Goal: Transaction & Acquisition: Purchase product/service

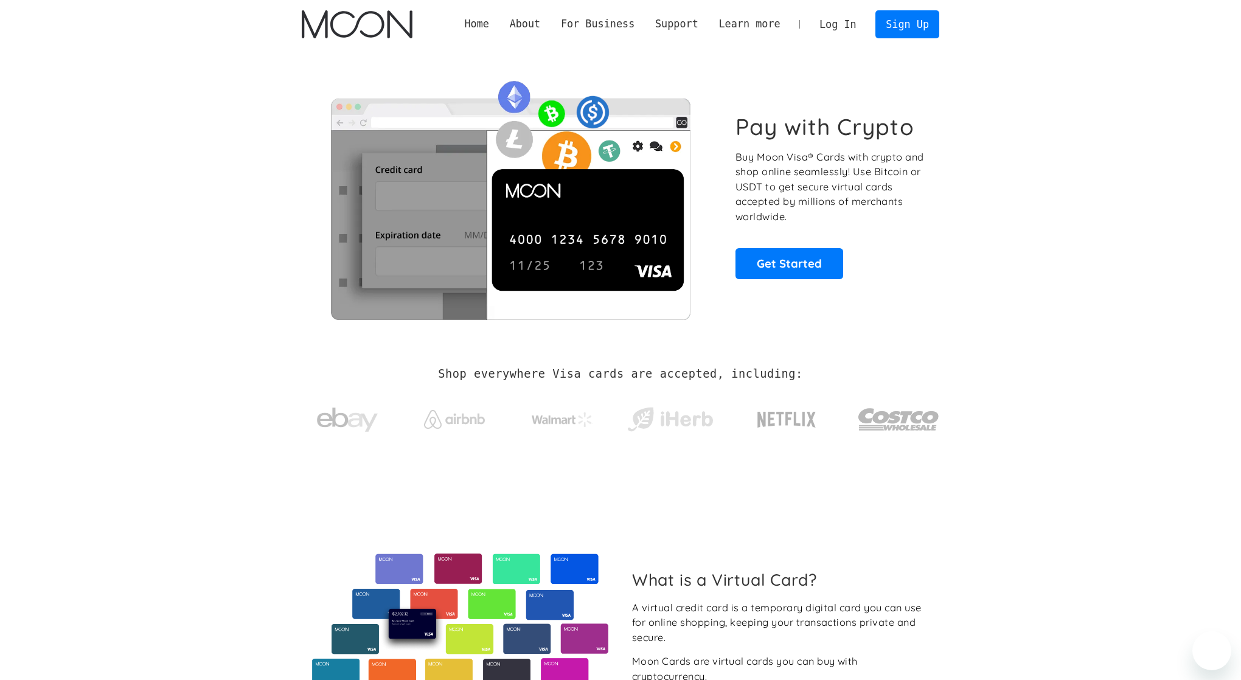
click at [834, 18] on link "Log In" at bounding box center [837, 24] width 57 height 27
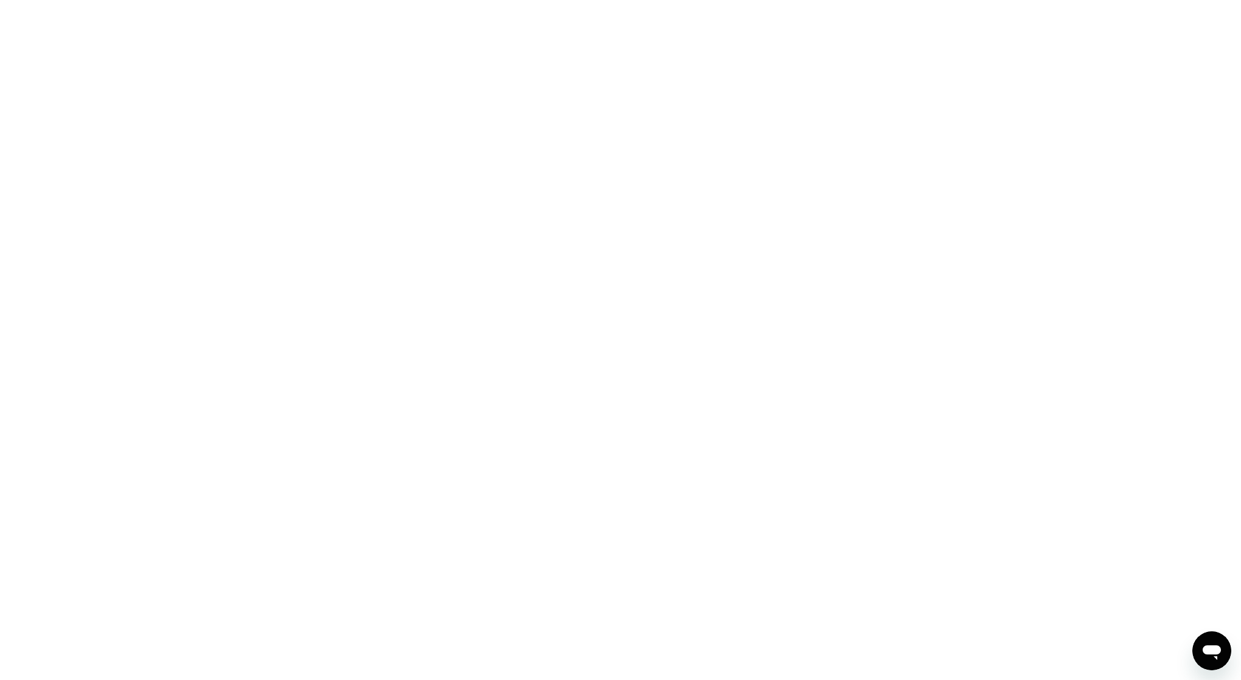
click at [484, 62] on div at bounding box center [620, 340] width 1241 height 680
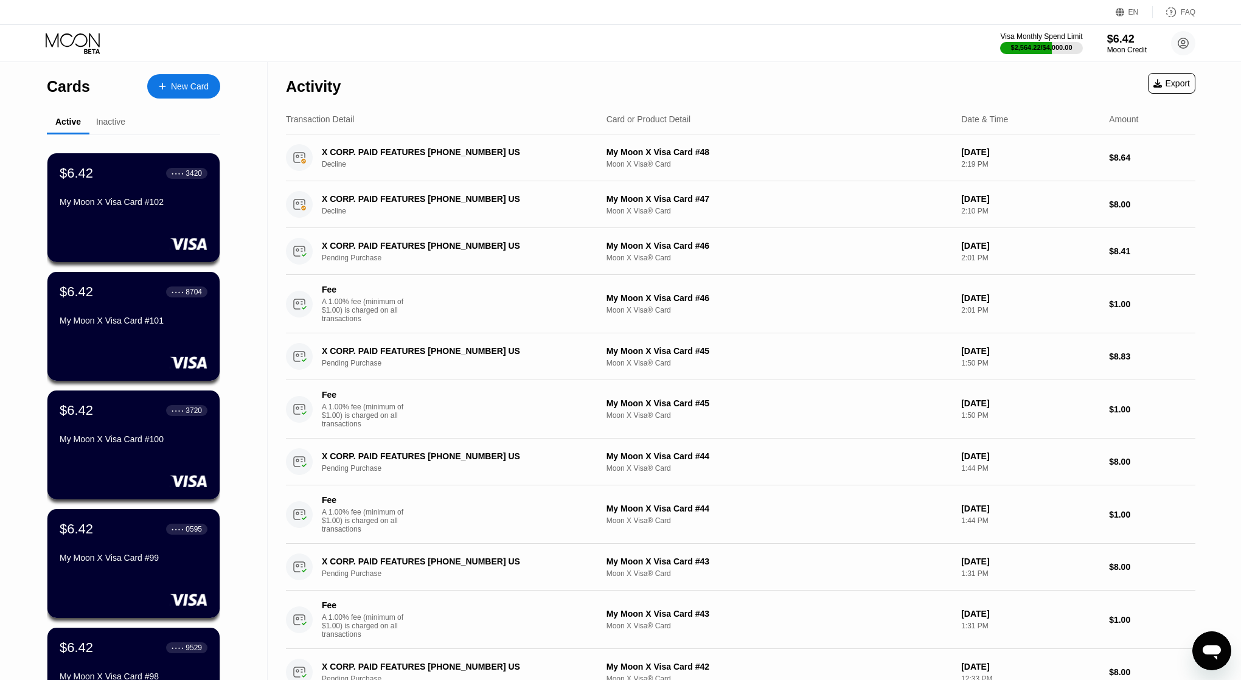
click at [861, 72] on div "Activity Export" at bounding box center [741, 83] width 910 height 43
click at [916, 66] on div "Activity Export" at bounding box center [741, 83] width 910 height 43
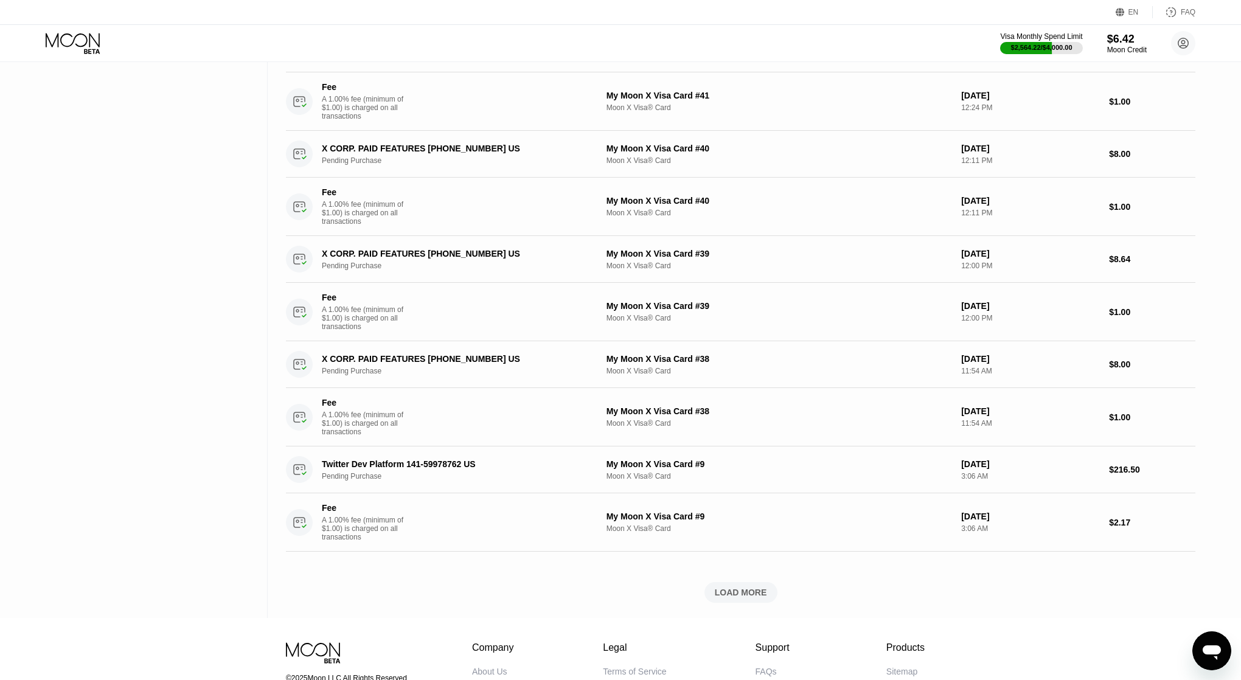
scroll to position [735, 0]
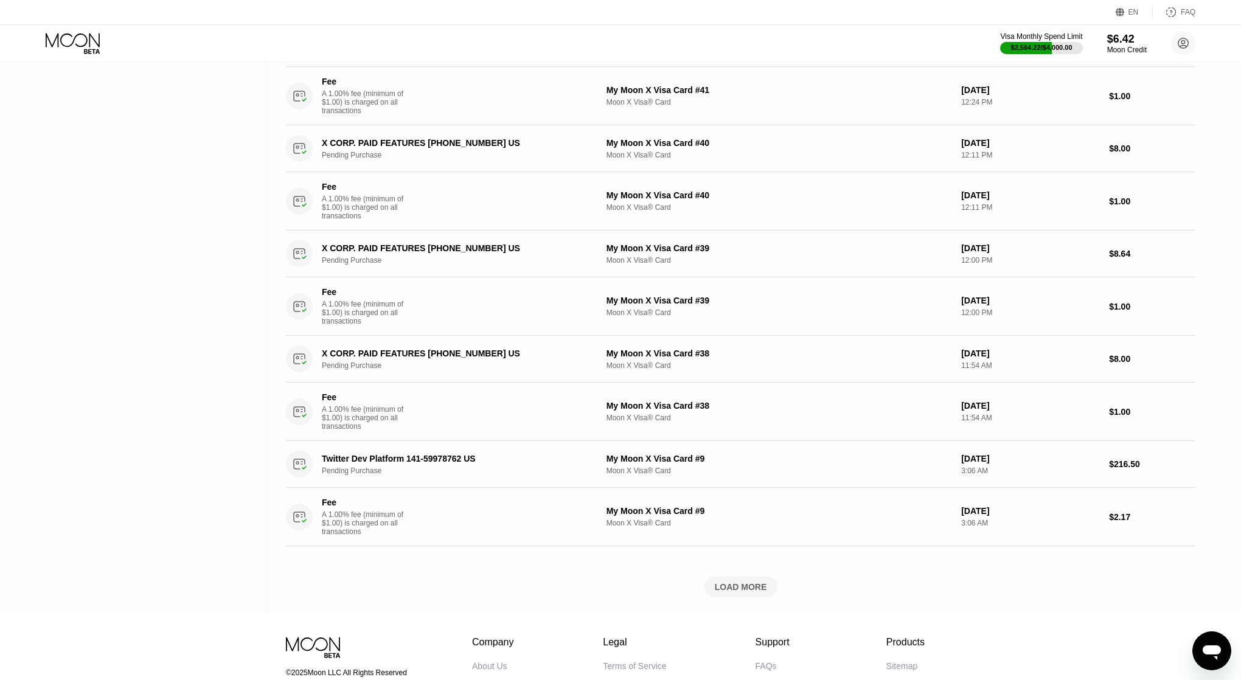
click at [750, 590] on div "LOAD MORE" at bounding box center [741, 587] width 52 height 11
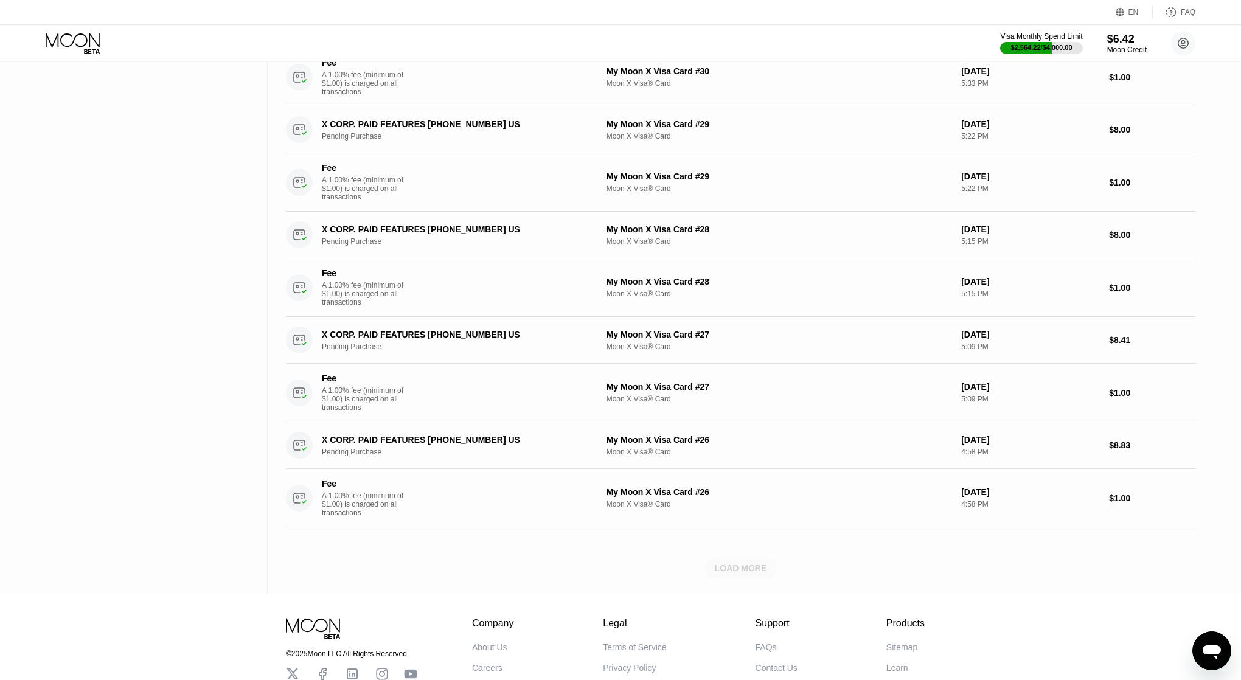
click at [747, 572] on div "LOAD MORE" at bounding box center [741, 568] width 52 height 11
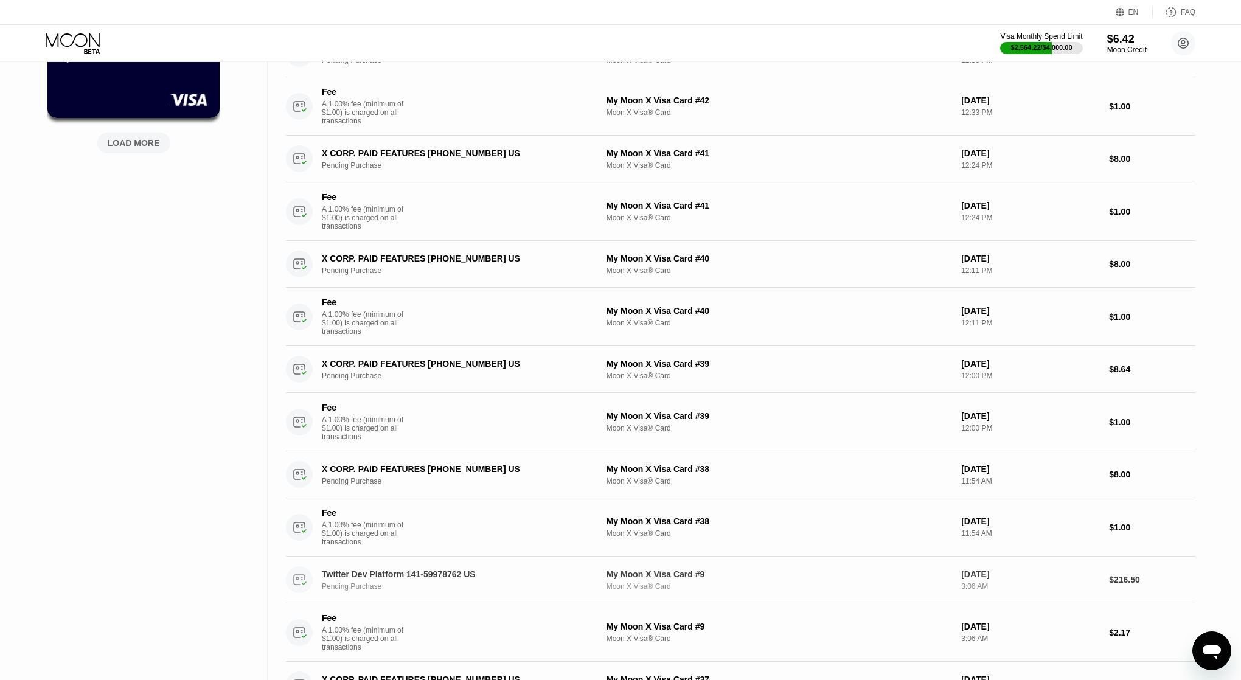
scroll to position [0, 0]
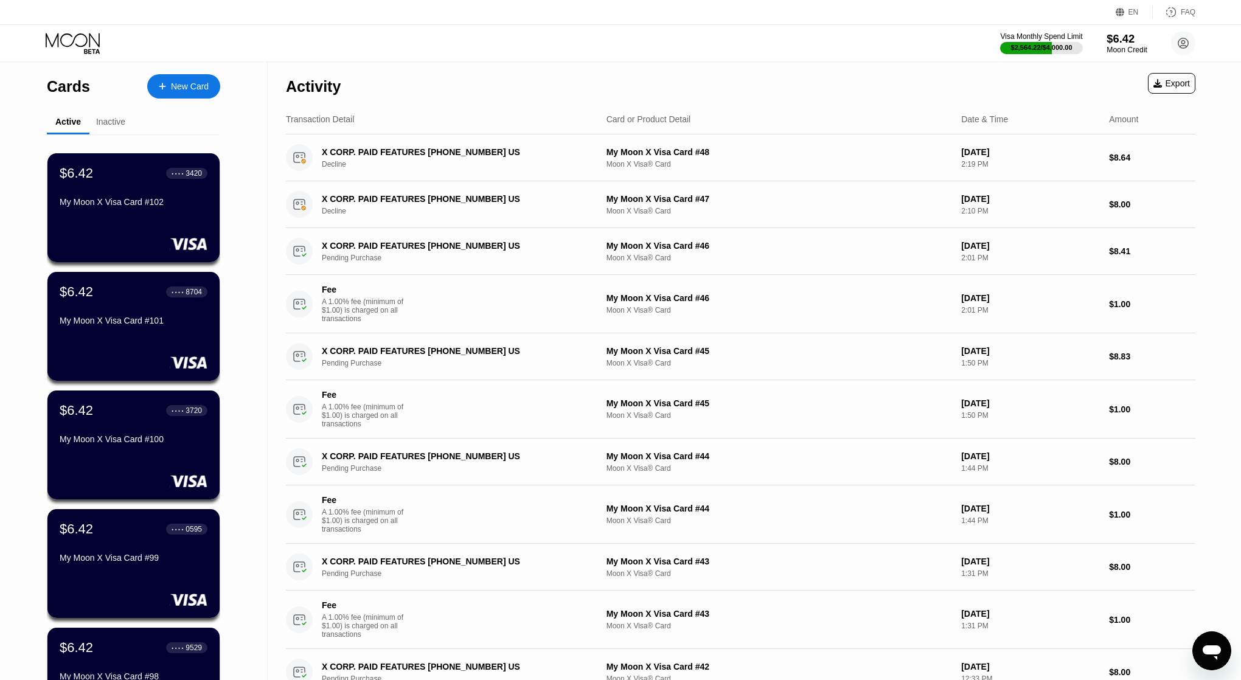
click at [1126, 41] on div "$6.42" at bounding box center [1127, 38] width 41 height 13
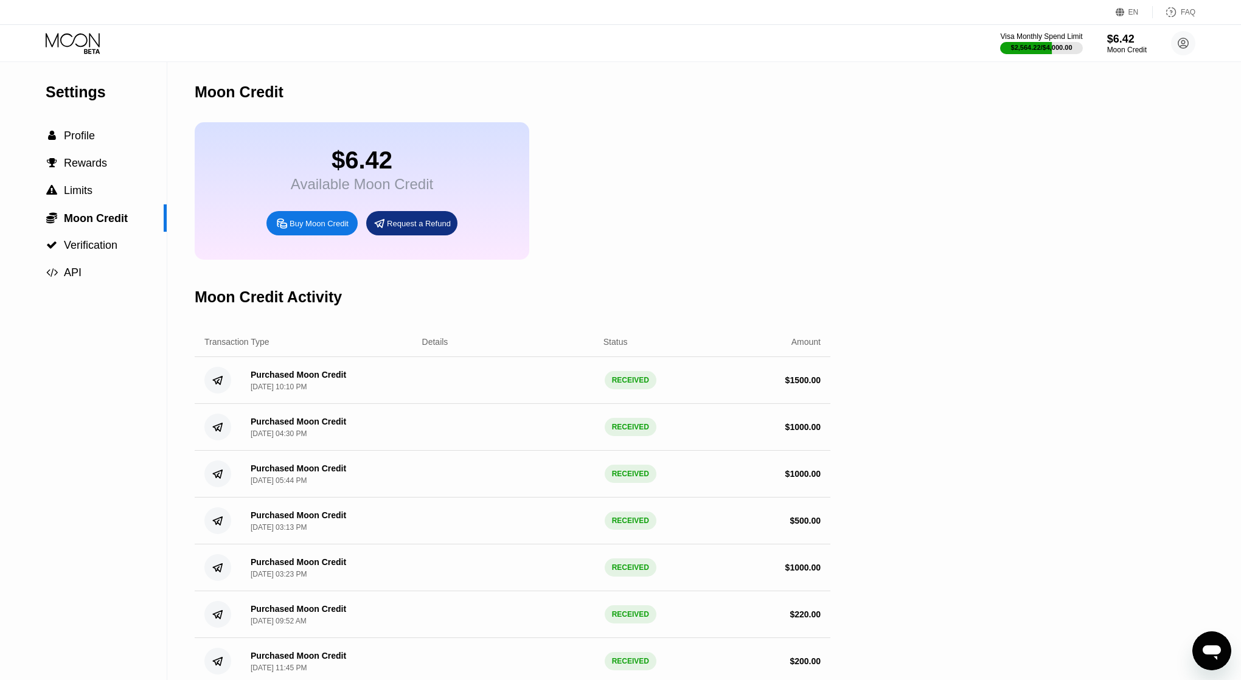
click at [316, 230] on div "Buy Moon Credit" at bounding box center [312, 223] width 91 height 24
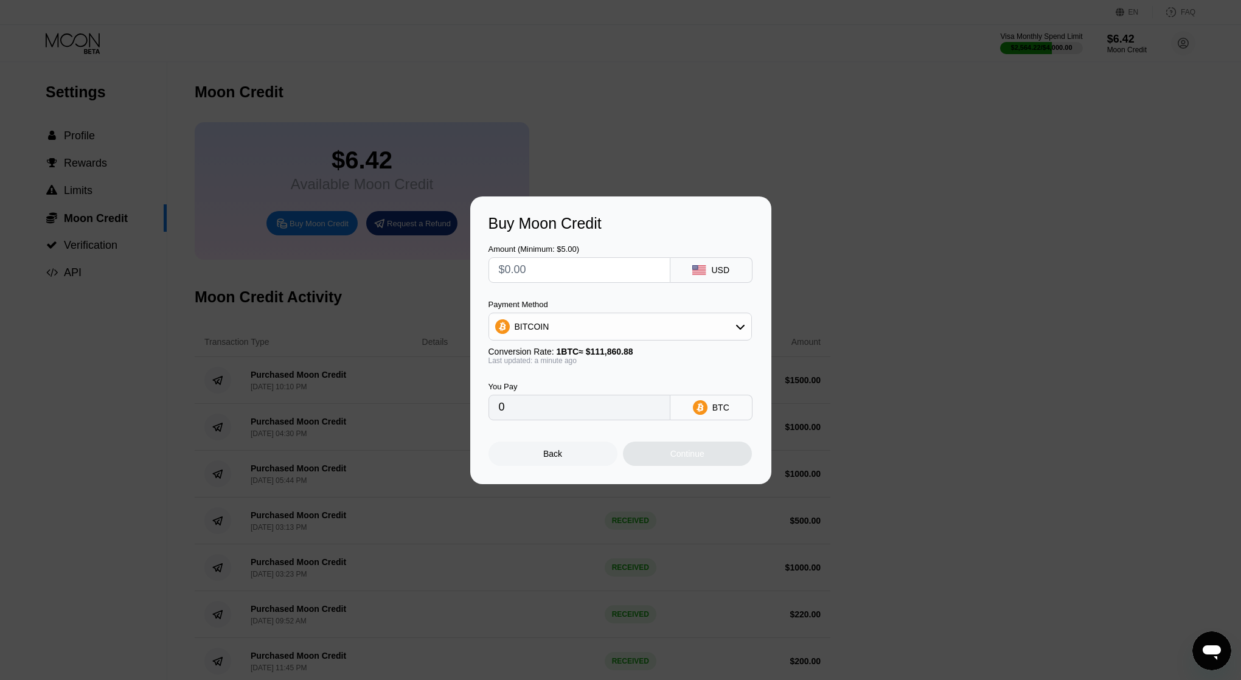
click at [527, 274] on input "text" at bounding box center [579, 270] width 161 height 24
type input "$1"
type input "0.00000894"
type input "$10"
type input "0.00008940"
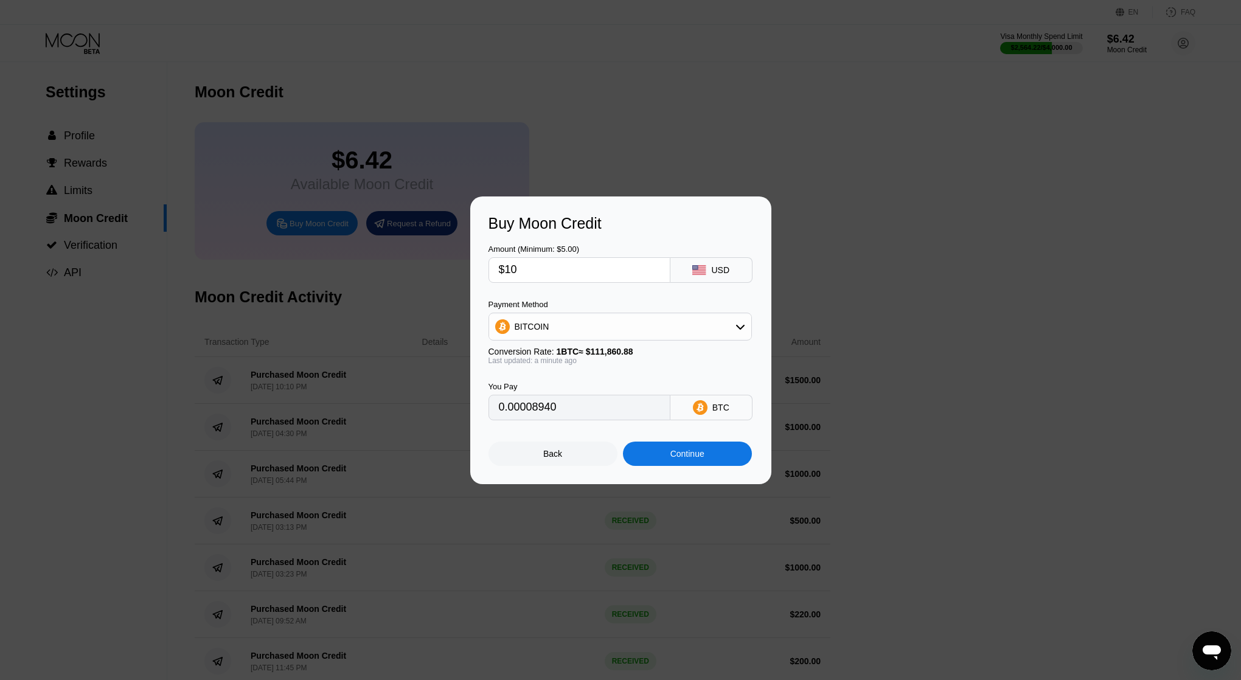
type input "$100"
type input "0.00089397"
type input "$1000"
type input "0.00893968"
type input "$1000"
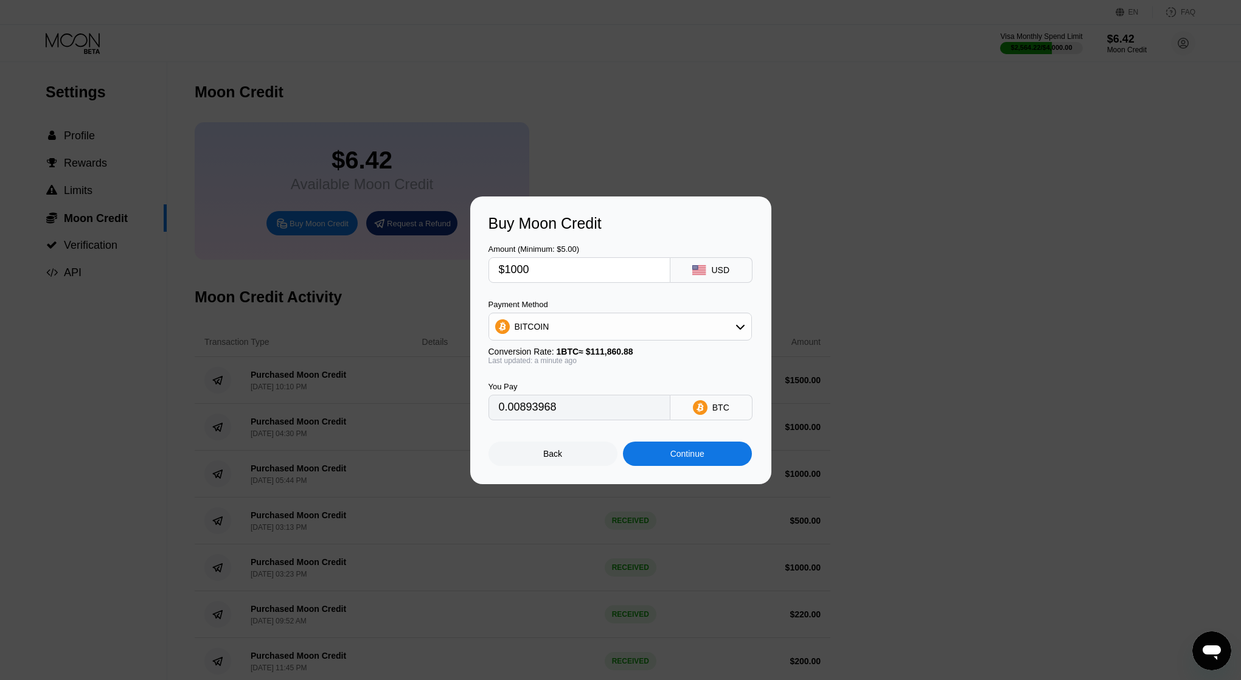
click at [596, 299] on div "Amount (Minimum: $5.00) $1000 USD Payment Method BITCOIN Conversion Rate: 1 BTC…" at bounding box center [621, 326] width 265 height 188
click at [590, 322] on div "BITCOIN" at bounding box center [620, 327] width 262 height 24
click at [545, 413] on span "USDC on Polygon" at bounding box center [552, 414] width 69 height 10
type input "1000.00000000"
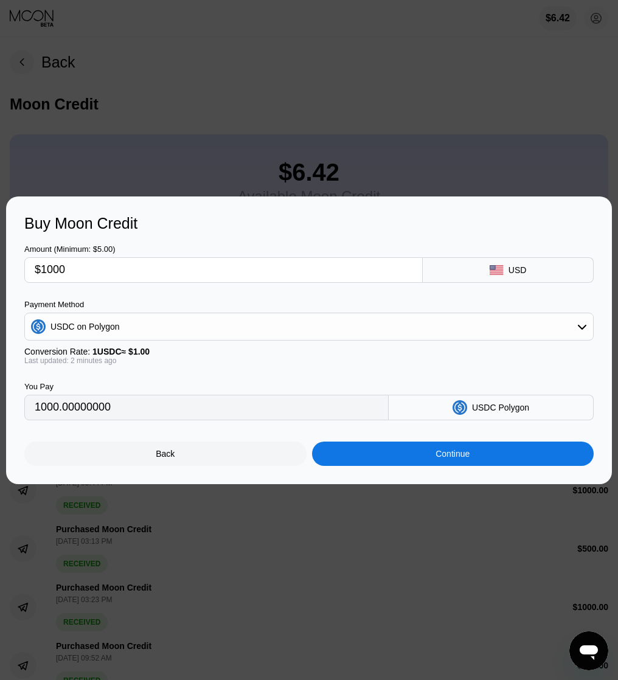
click at [405, 453] on div "Continue" at bounding box center [453, 454] width 282 height 24
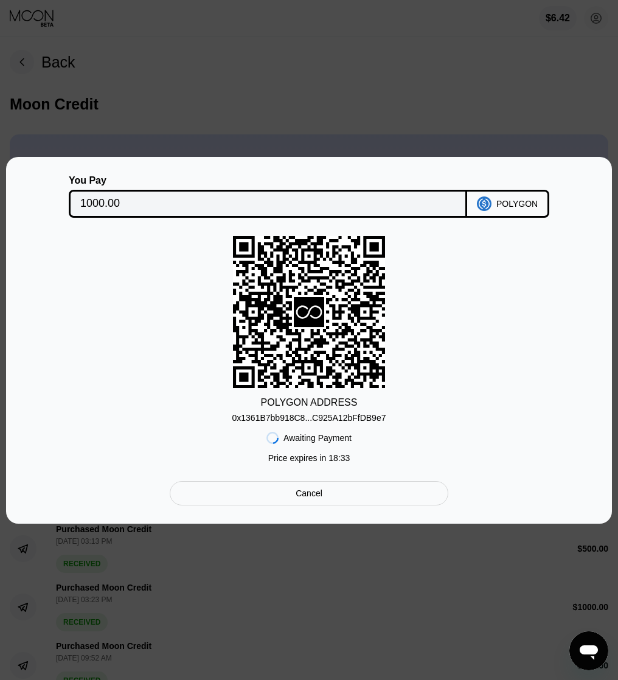
click at [336, 419] on div "0x1361B7bb918C8...C925A12bFfDB9e7" at bounding box center [309, 418] width 154 height 10
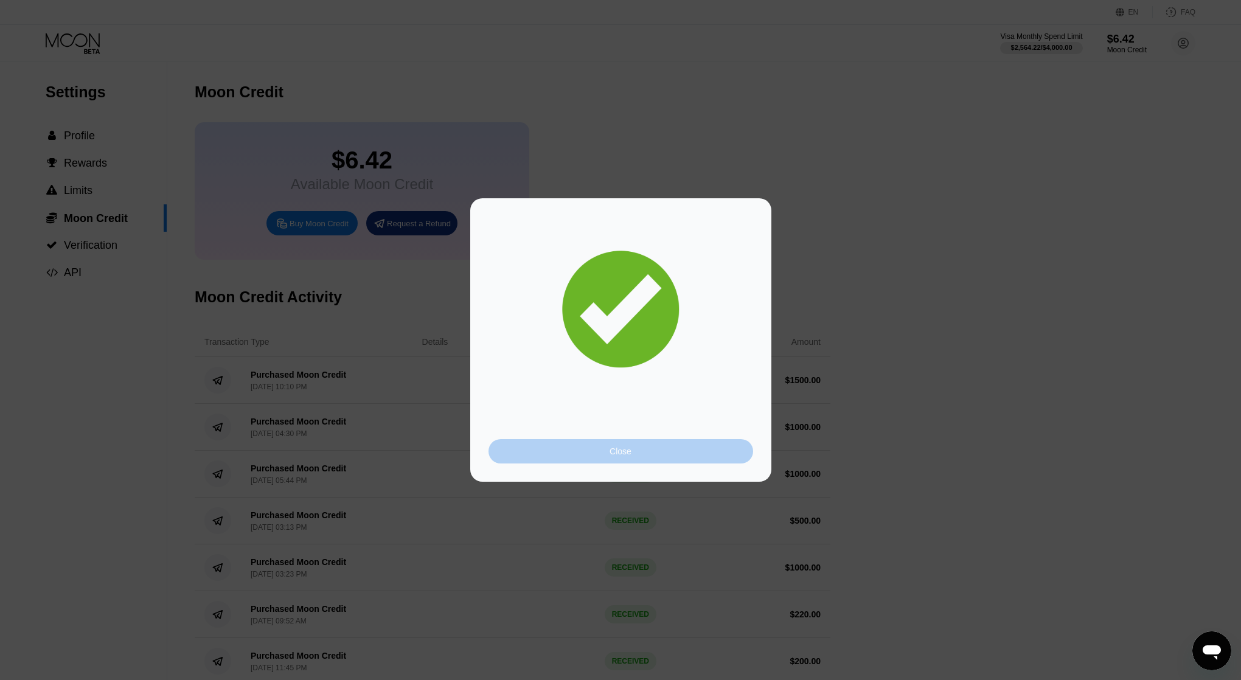
click at [674, 457] on div "Close" at bounding box center [621, 451] width 265 height 24
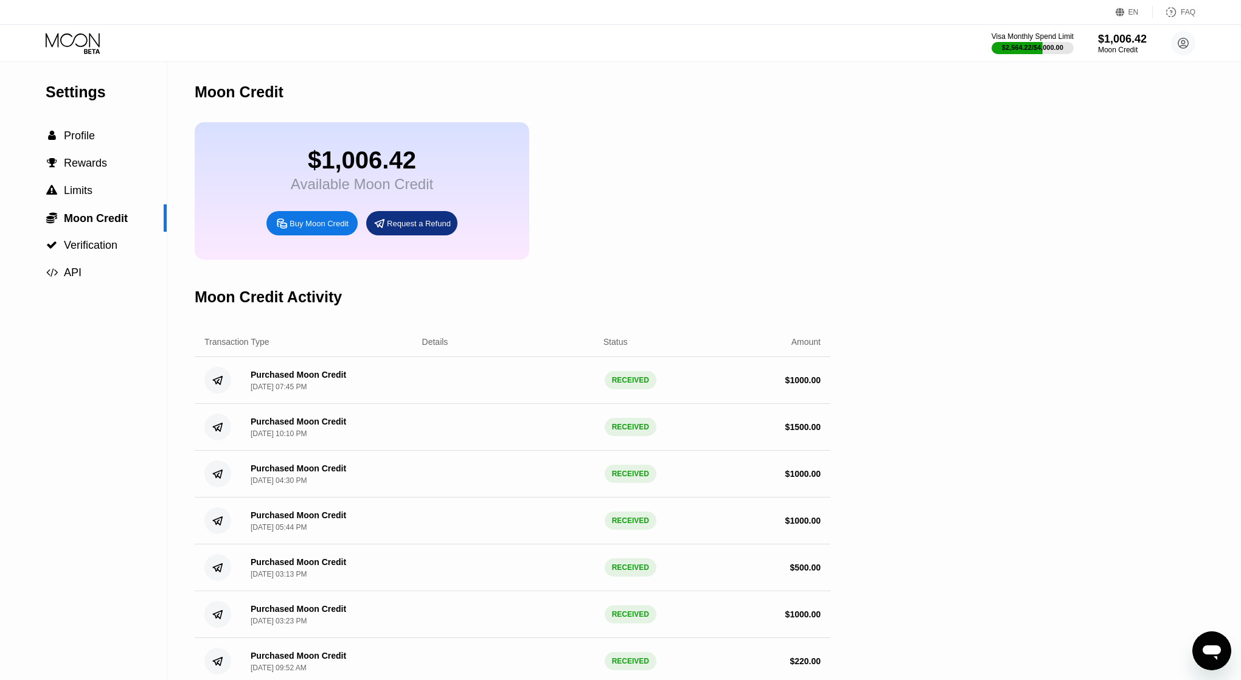
click at [852, 193] on div "Settings  Profile  Rewards  Limits  Moon Credit  Verification  API Moon C…" at bounding box center [620, 608] width 1241 height 1092
click at [72, 125] on div " Profile" at bounding box center [83, 135] width 167 height 27
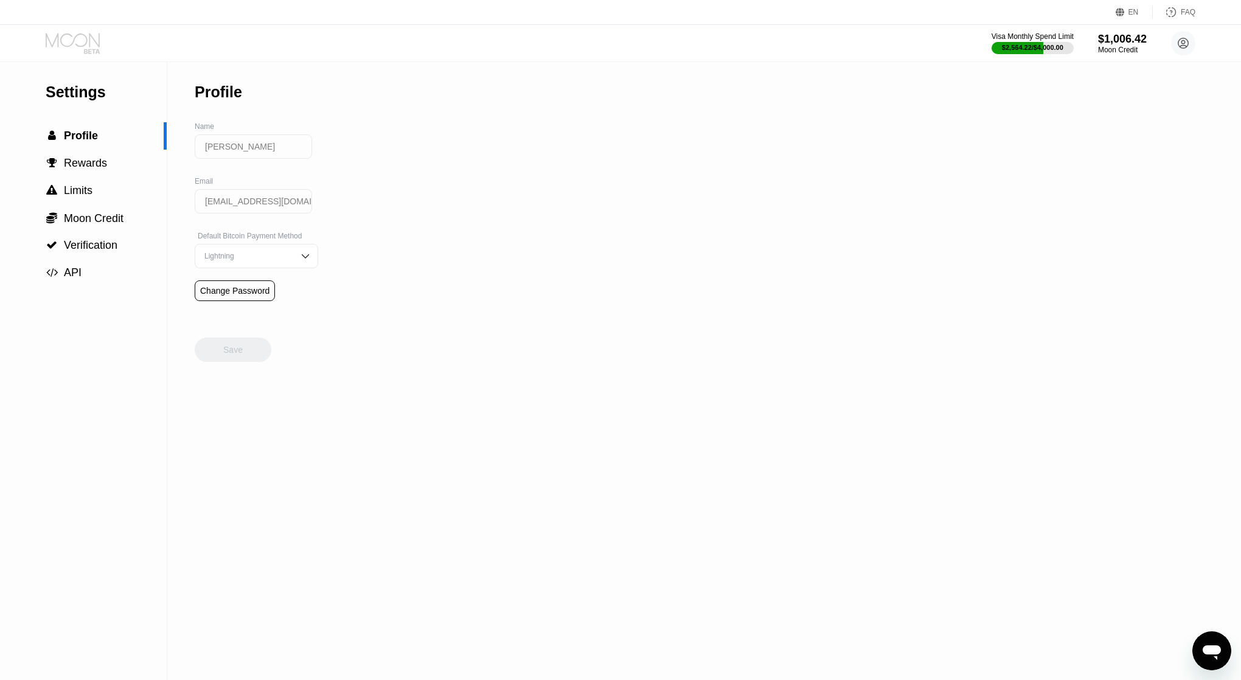
click at [91, 52] on icon at bounding box center [74, 43] width 57 height 21
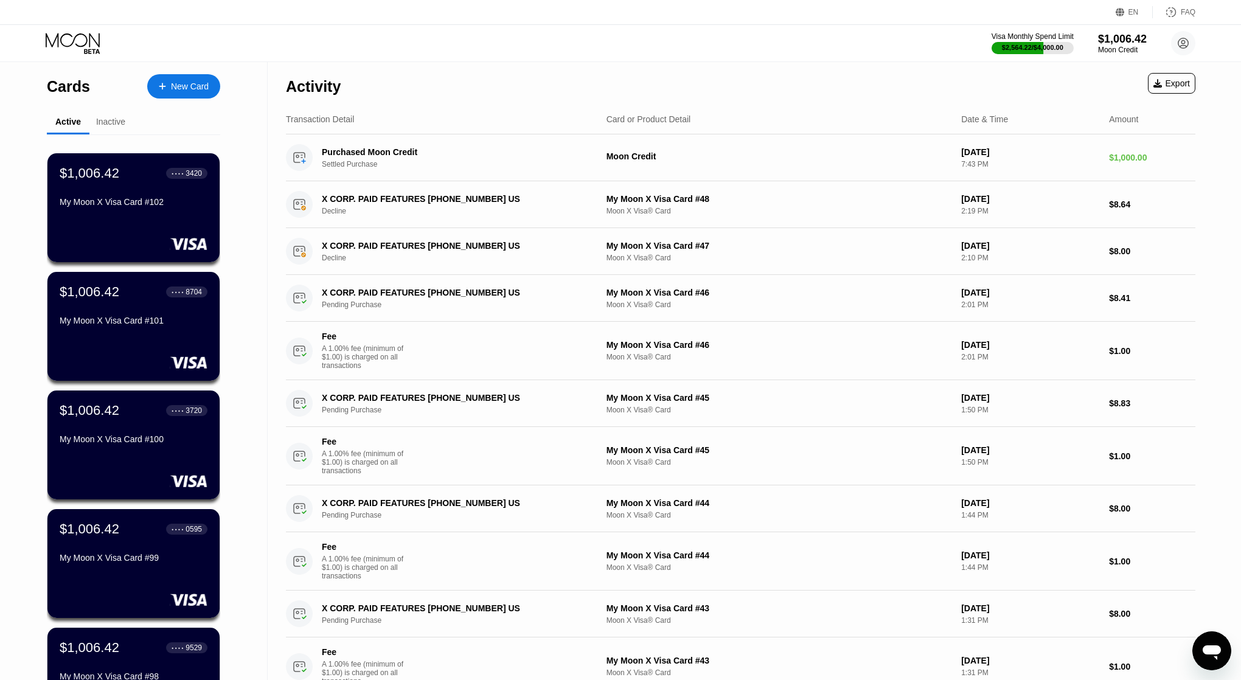
click at [766, 85] on div "Activity Export" at bounding box center [741, 83] width 910 height 43
